Goal: Task Accomplishment & Management: Manage account settings

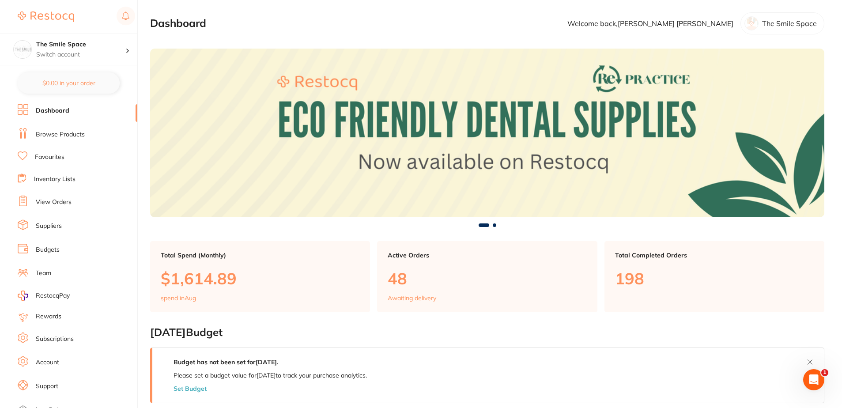
click at [86, 208] on li "View Orders" at bounding box center [78, 202] width 120 height 13
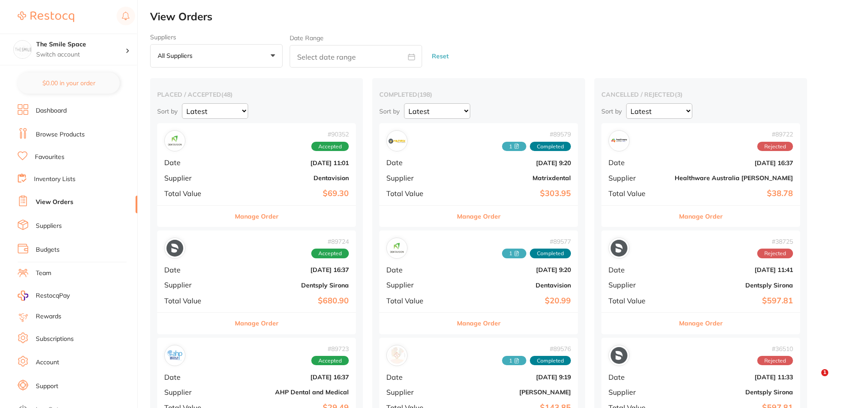
click at [214, 61] on button "All suppliers +0" at bounding box center [216, 56] width 133 height 24
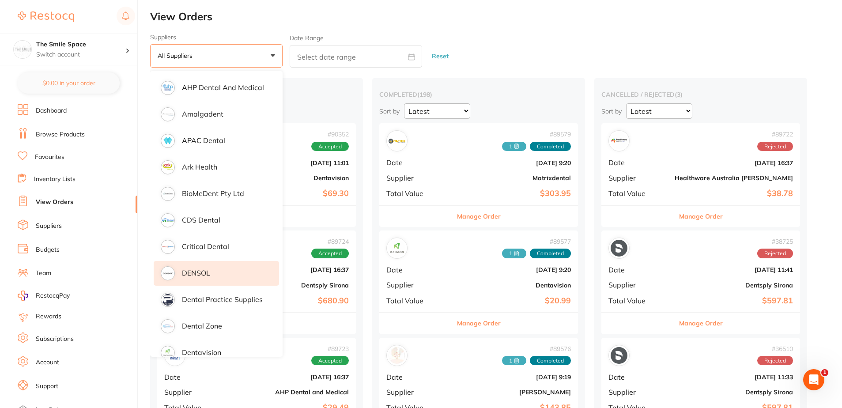
scroll to position [88, 0]
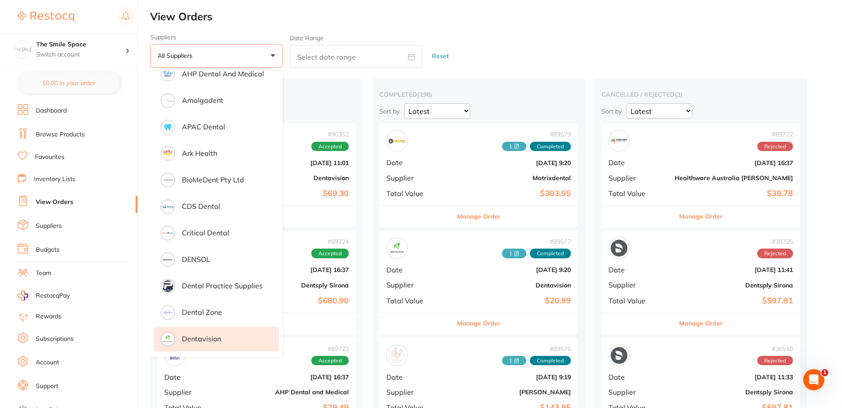
click at [238, 334] on li "Dentavision" at bounding box center [216, 339] width 125 height 25
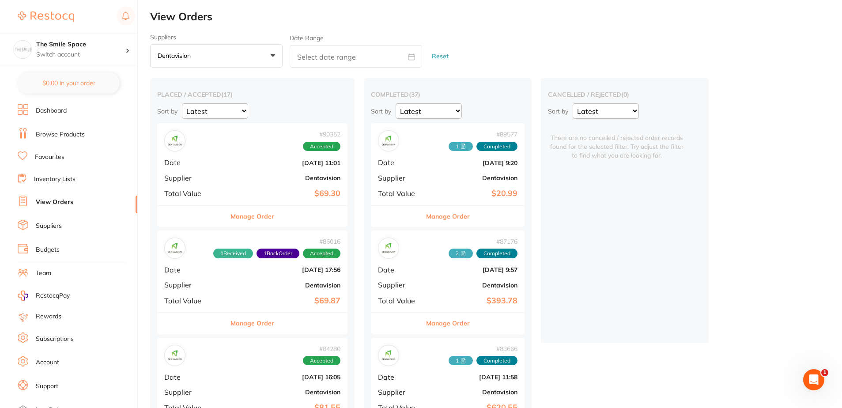
click at [297, 194] on b "$69.30" at bounding box center [284, 193] width 113 height 9
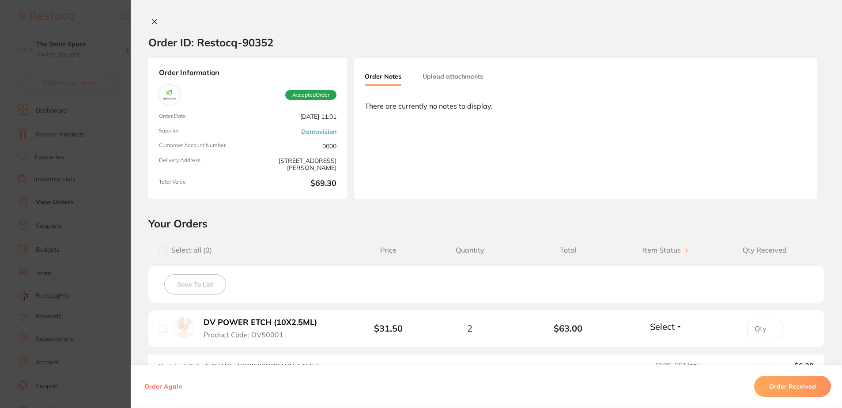
click at [473, 73] on button "Upload attachments" at bounding box center [453, 76] width 61 height 16
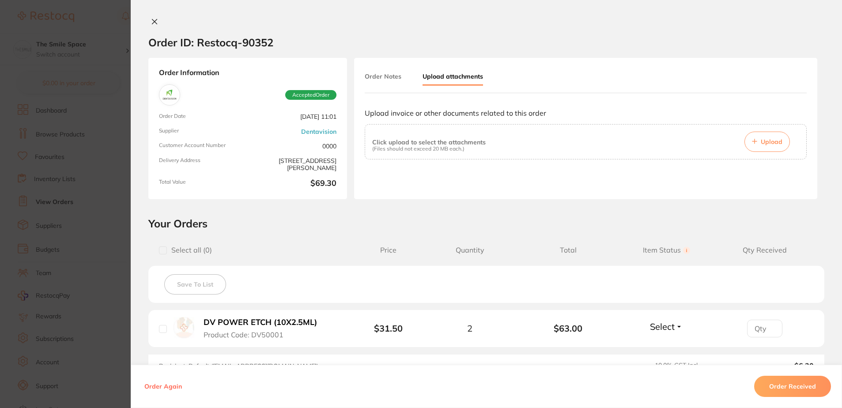
click at [758, 140] on button "Upload" at bounding box center [767, 142] width 45 height 20
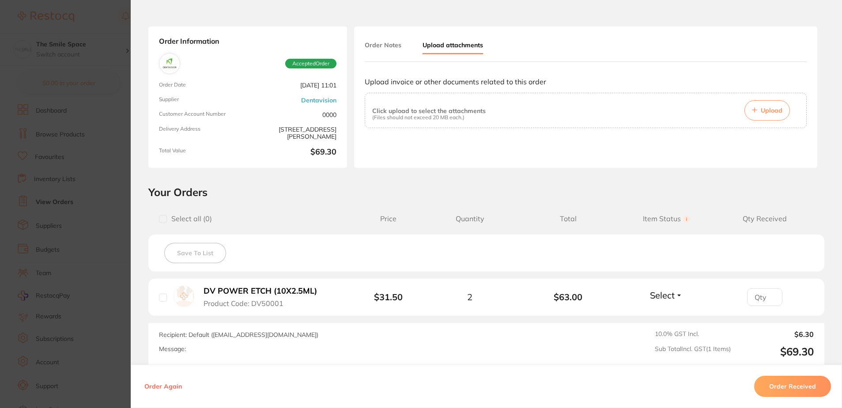
scroll to position [44, 0]
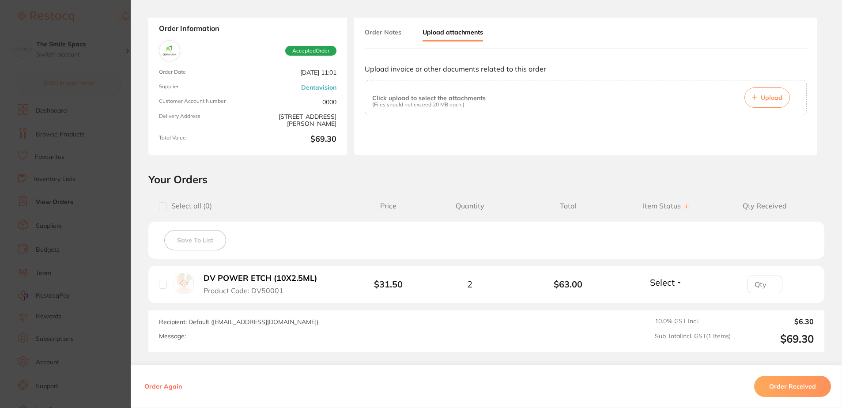
click at [160, 288] on input "checkbox" at bounding box center [163, 285] width 8 height 8
checkbox input "true"
click at [667, 287] on span "Select" at bounding box center [662, 282] width 25 height 11
click at [769, 282] on input "1" at bounding box center [764, 285] width 35 height 18
type input "2"
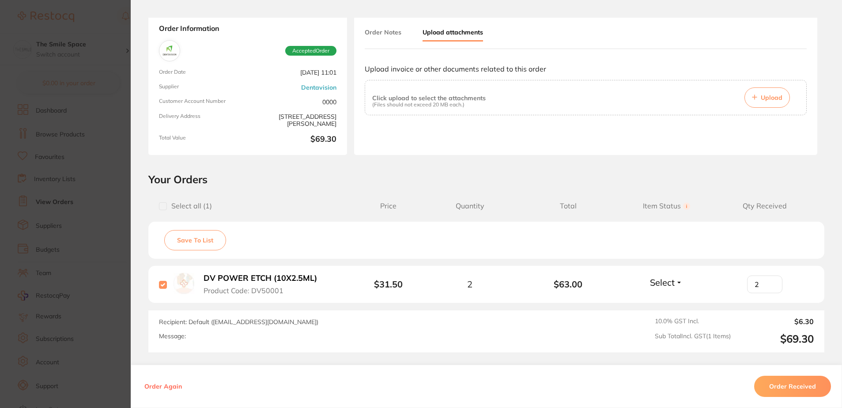
click at [769, 282] on input "2" at bounding box center [764, 285] width 35 height 18
click at [652, 284] on span "Select" at bounding box center [662, 282] width 25 height 11
click at [661, 299] on span "Received" at bounding box center [667, 301] width 23 height 7
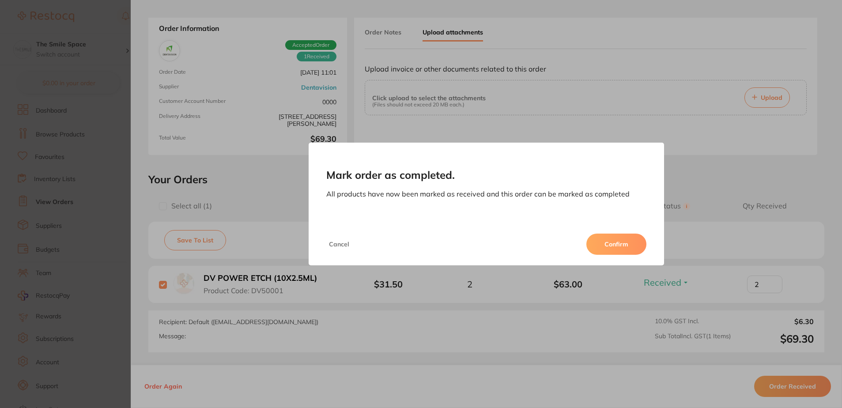
click at [627, 256] on div "Cancel Confirm" at bounding box center [487, 244] width 356 height 42
click at [625, 253] on button "Confirm" at bounding box center [617, 244] width 60 height 21
